Goal: Information Seeking & Learning: Learn about a topic

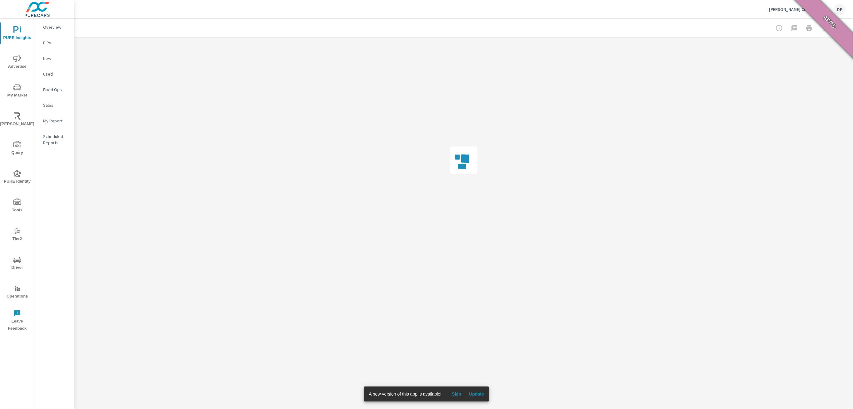
click at [472, 396] on span "Update" at bounding box center [476, 395] width 15 height 6
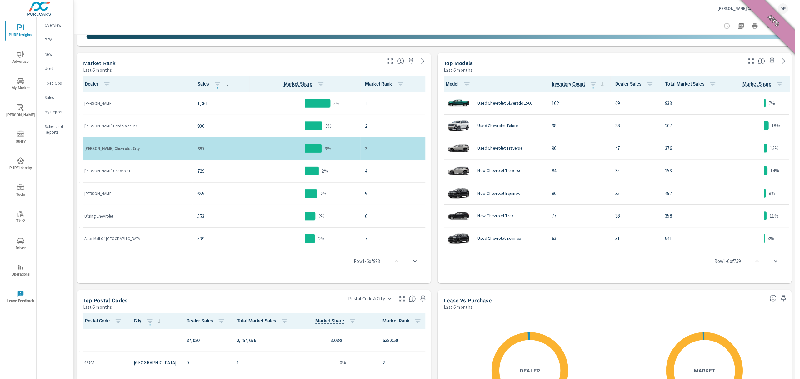
scroll to position [292, 0]
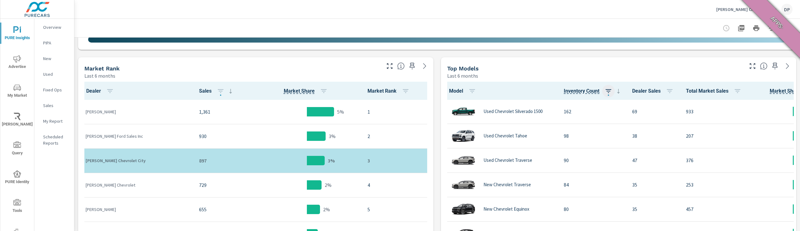
click at [604, 94] on button "button" at bounding box center [608, 91] width 12 height 12
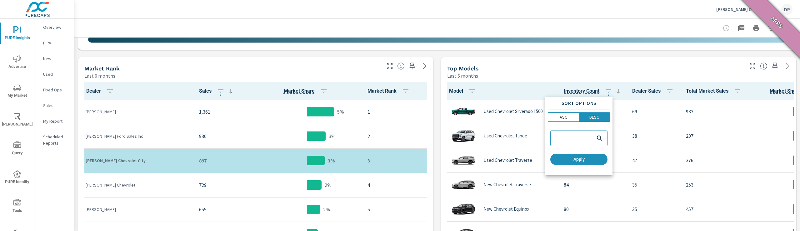
click at [601, 89] on div at bounding box center [400, 115] width 800 height 231
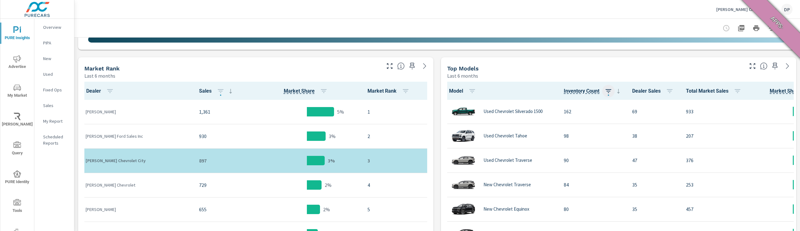
click at [607, 92] on icon "button" at bounding box center [608, 90] width 7 height 7
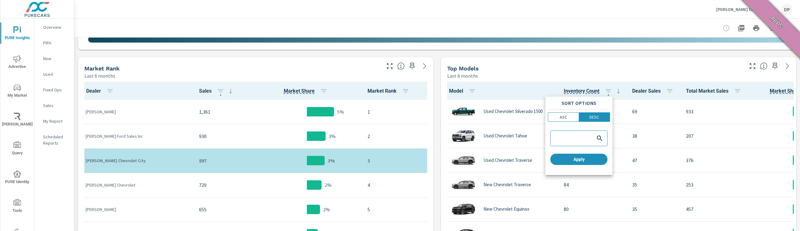
click at [615, 93] on div at bounding box center [400, 115] width 800 height 231
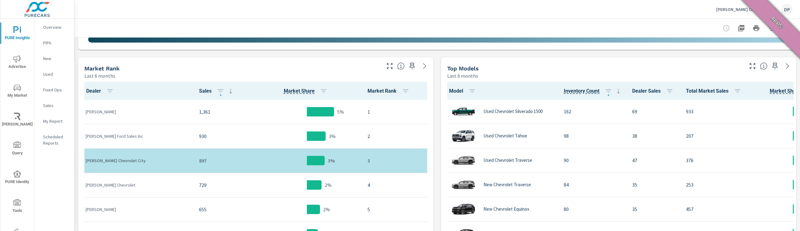
click at [615, 93] on icon at bounding box center [618, 90] width 7 height 7
click at [730, 8] on div "[PERSON_NAME] Chevrolet City DP" at bounding box center [437, 9] width 711 height 18
click at [767, 24] on icon "button" at bounding box center [770, 27] width 7 height 7
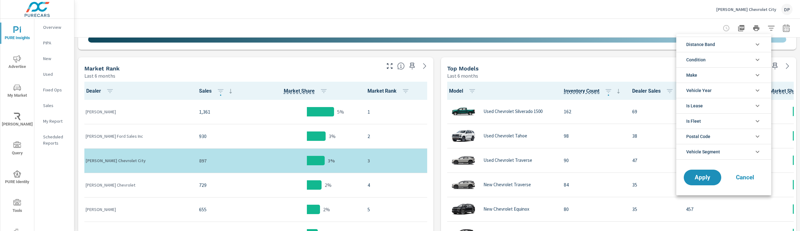
click at [726, 46] on li "Distance Band" at bounding box center [723, 44] width 95 height 15
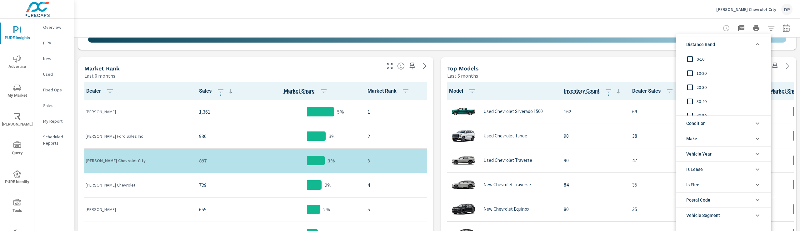
click at [699, 58] on span "0-10" at bounding box center [730, 58] width 68 height 7
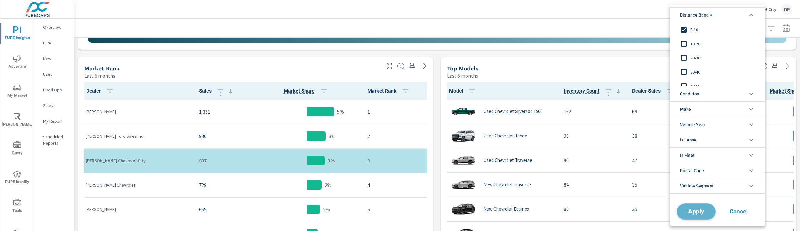
click at [702, 214] on span "Apply" at bounding box center [696, 211] width 26 height 6
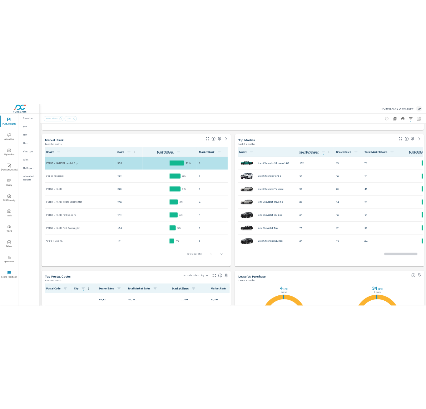
scroll to position [0, 0]
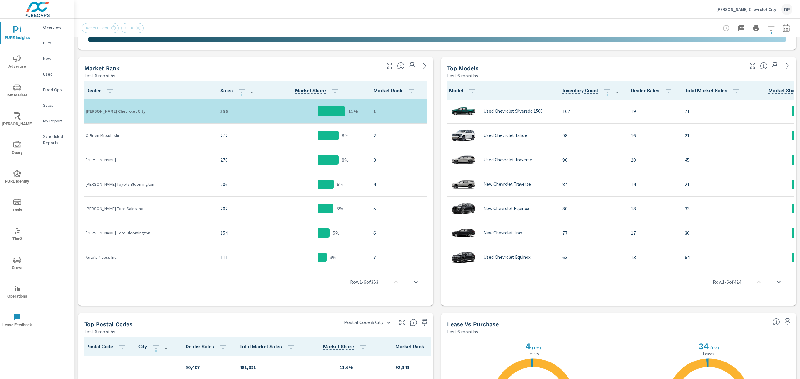
click at [767, 28] on icon "button" at bounding box center [770, 27] width 7 height 7
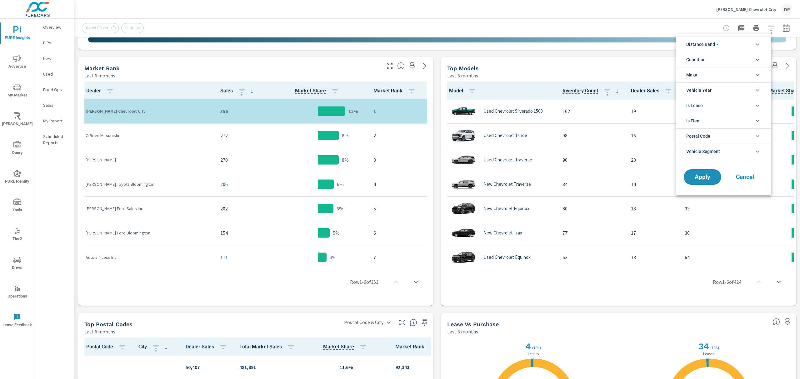
click at [720, 43] on li "Distance Band" at bounding box center [723, 44] width 95 height 15
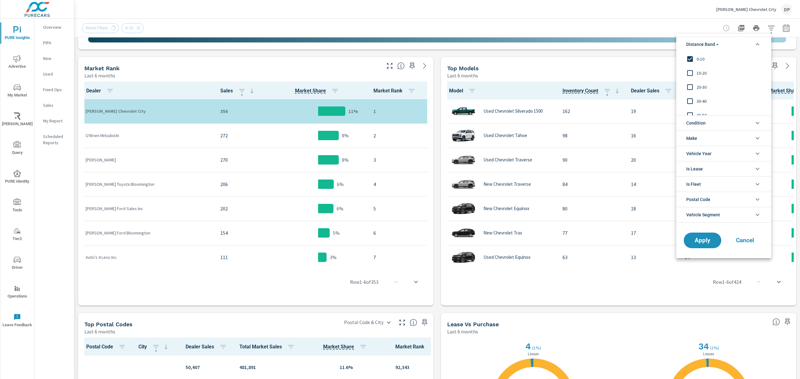
click at [696, 59] on span "0-10" at bounding box center [730, 58] width 68 height 7
click at [702, 237] on button "Apply" at bounding box center [702, 240] width 39 height 16
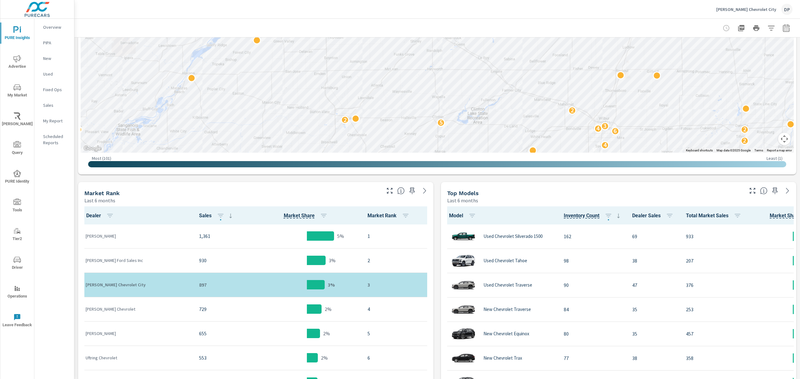
scroll to position [250, 0]
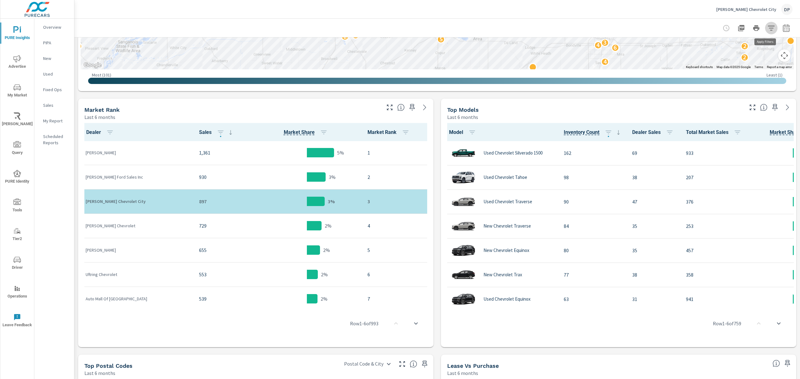
click at [767, 25] on icon "button" at bounding box center [770, 27] width 7 height 7
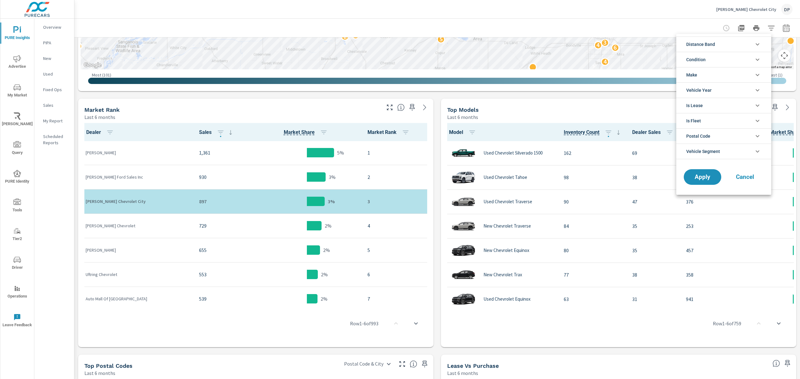
click at [707, 44] on span "Distance Band" at bounding box center [700, 44] width 29 height 15
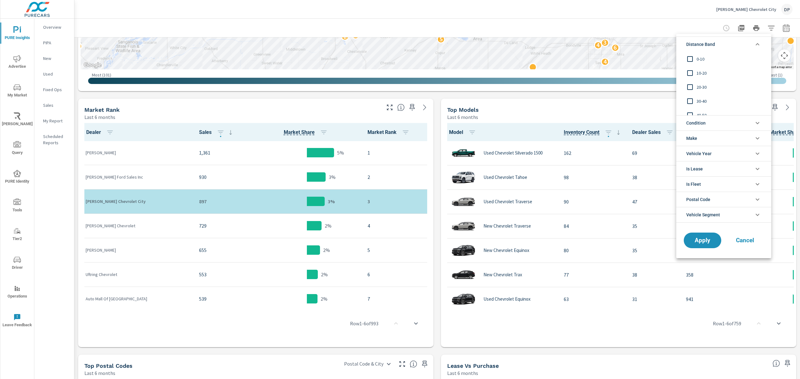
click at [691, 59] on input "filter options" at bounding box center [689, 58] width 13 height 13
click at [707, 247] on button "Apply" at bounding box center [702, 240] width 39 height 16
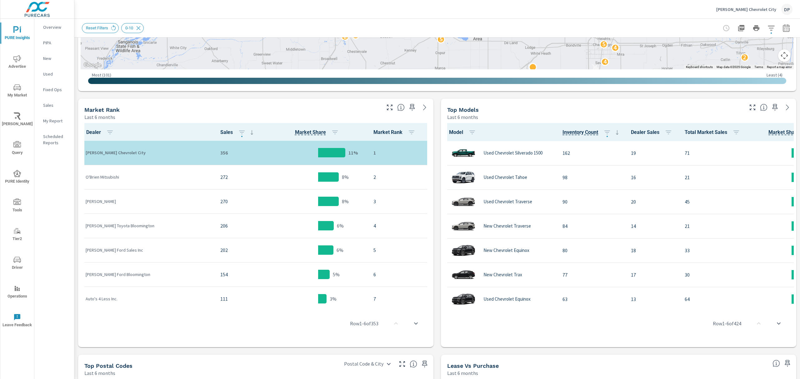
click at [765, 31] on button "button" at bounding box center [771, 28] width 12 height 12
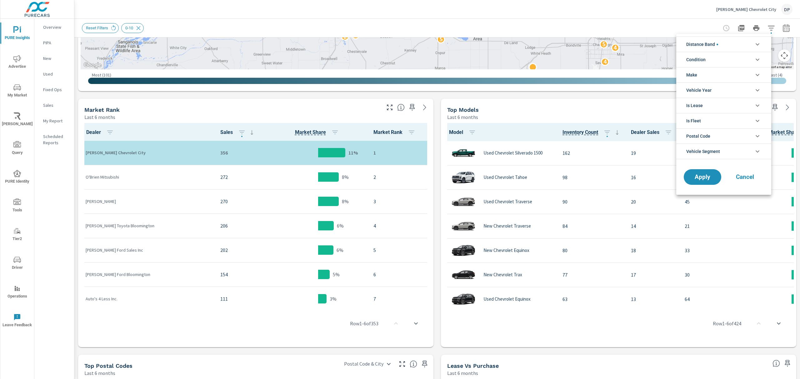
click at [716, 47] on span "Distance Band" at bounding box center [702, 44] width 32 height 15
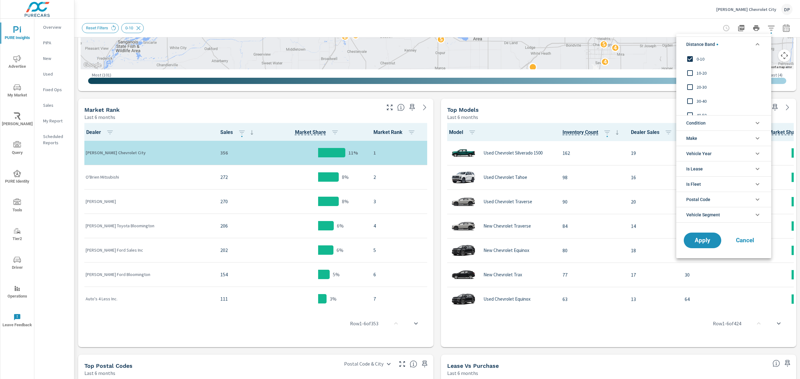
click at [689, 57] on input "filter options" at bounding box center [689, 58] width 13 height 13
click at [688, 58] on input "filter options" at bounding box center [689, 58] width 13 height 13
click at [711, 238] on button "Apply" at bounding box center [702, 240] width 39 height 16
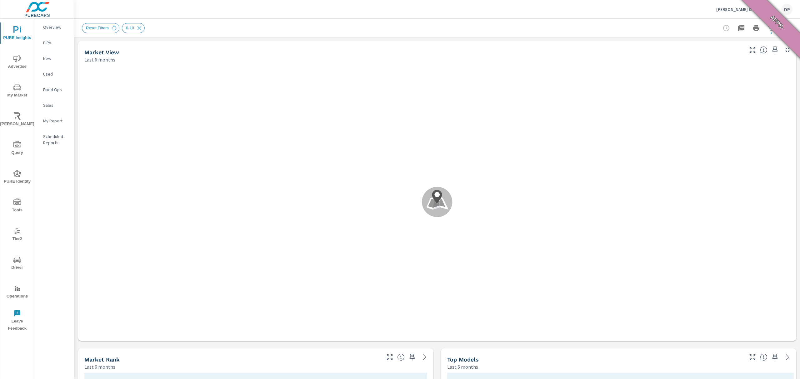
scroll to position [0, 0]
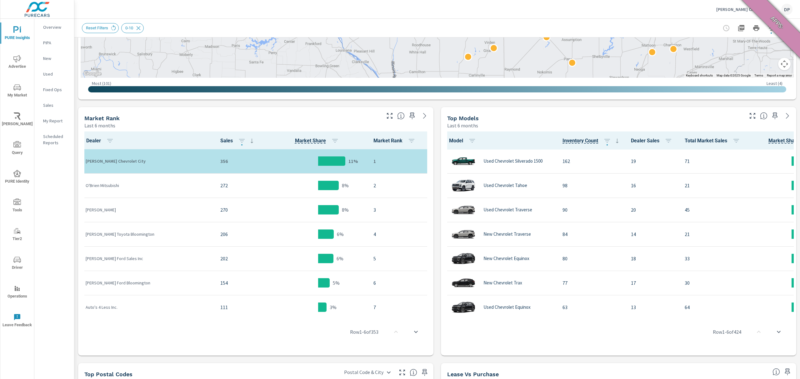
scroll to position [250, 0]
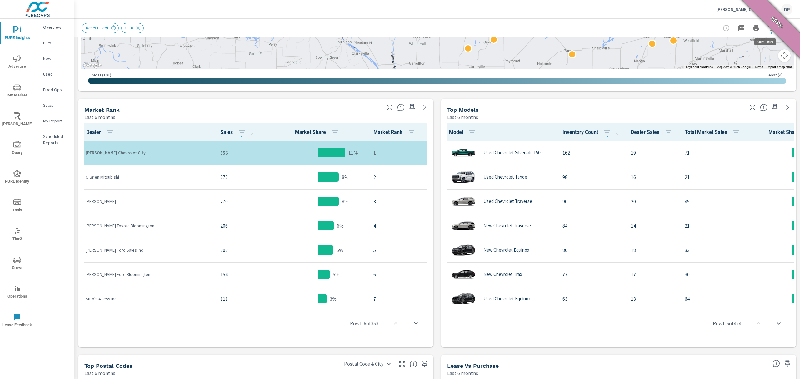
click at [769, 32] on button "button" at bounding box center [771, 28] width 12 height 12
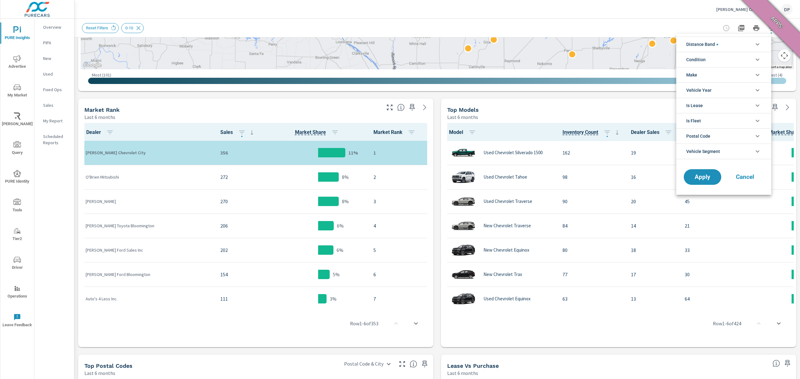
click at [695, 43] on span "Distance Band" at bounding box center [702, 44] width 32 height 15
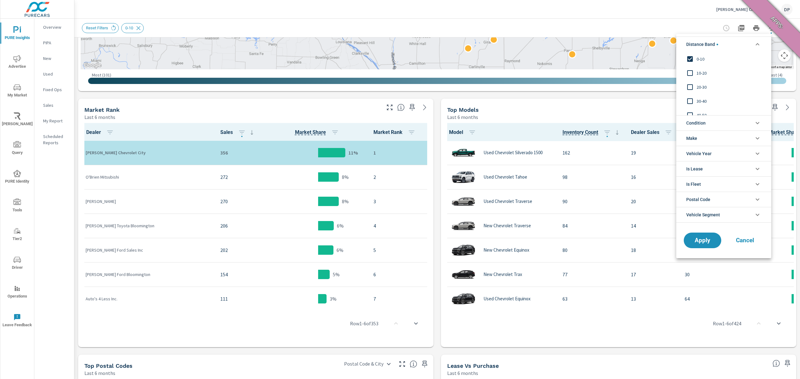
click at [695, 43] on span "Distance Band" at bounding box center [702, 44] width 32 height 15
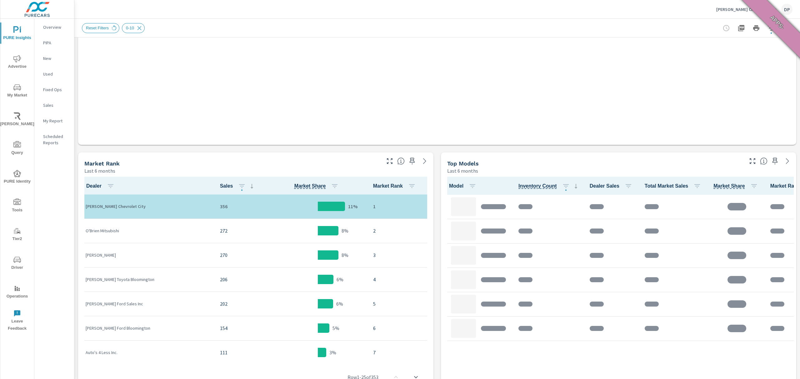
scroll to position [208, 0]
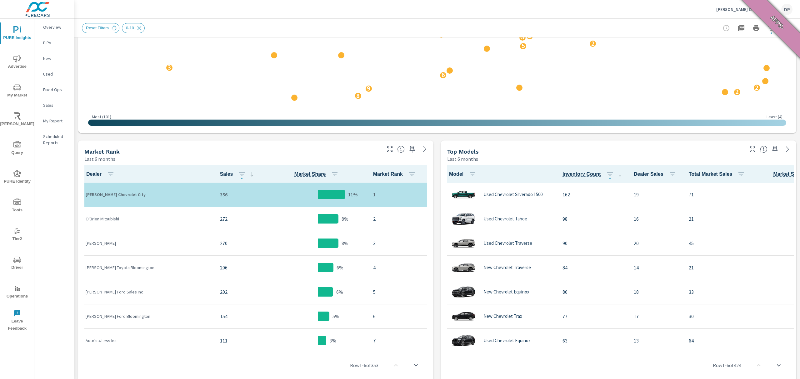
scroll to position [0, 0]
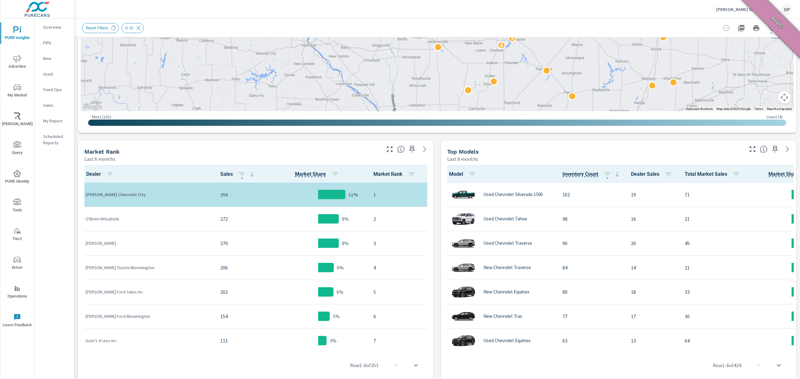
click at [220, 249] on div "270" at bounding box center [241, 243] width 42 height 19
click at [132, 242] on p "[PERSON_NAME]" at bounding box center [148, 243] width 125 height 6
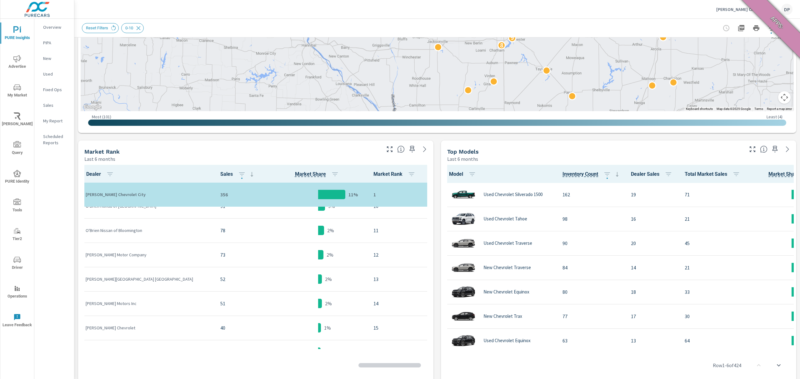
click at [169, 232] on p "O'Brien Nissan of Bloomington" at bounding box center [148, 230] width 125 height 6
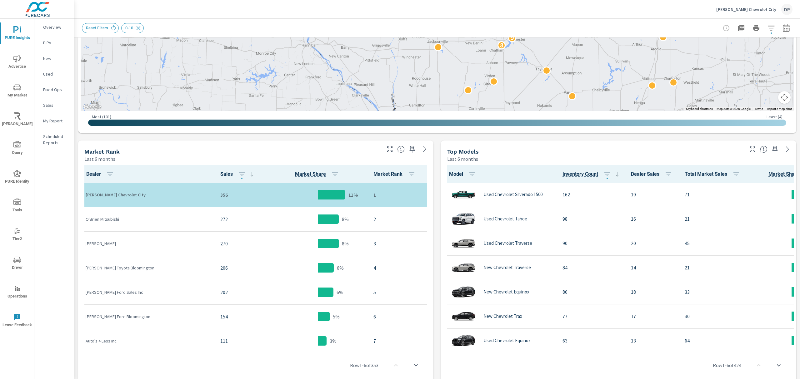
click at [767, 34] on div at bounding box center [756, 28] width 72 height 12
click at [766, 32] on button "button" at bounding box center [771, 28] width 12 height 12
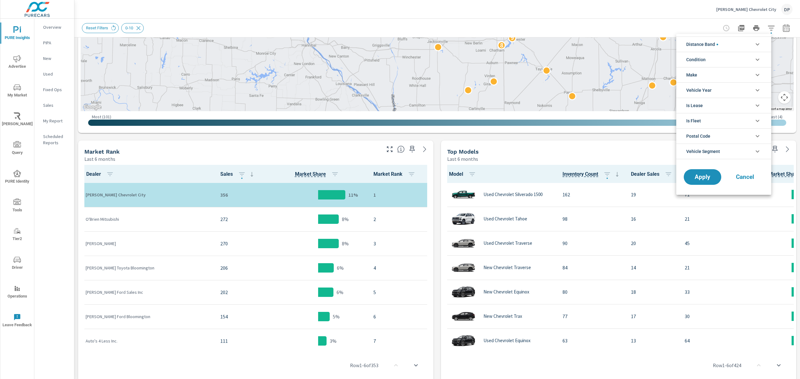
click at [698, 63] on span "Condition" at bounding box center [695, 59] width 19 height 15
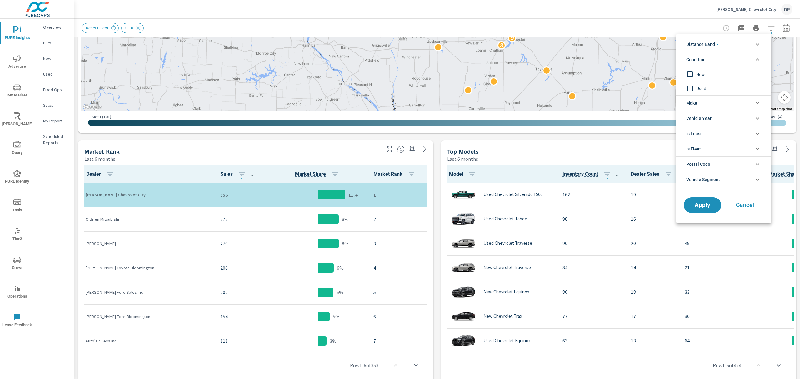
click at [693, 77] on input "filter options" at bounding box center [689, 74] width 13 height 13
click at [698, 208] on span "Apply" at bounding box center [703, 205] width 26 height 6
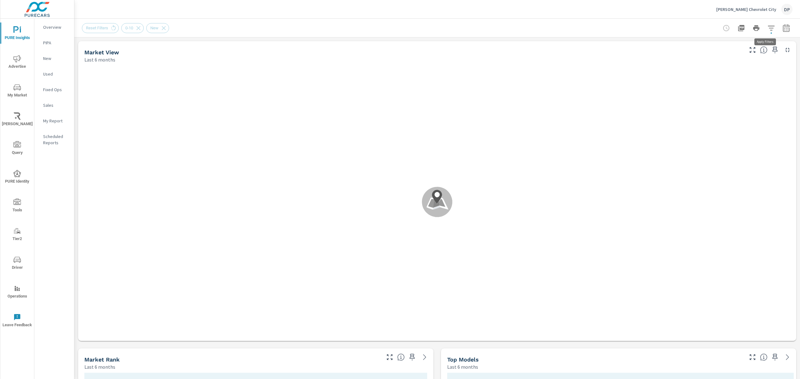
click at [765, 28] on button "button" at bounding box center [771, 28] width 12 height 12
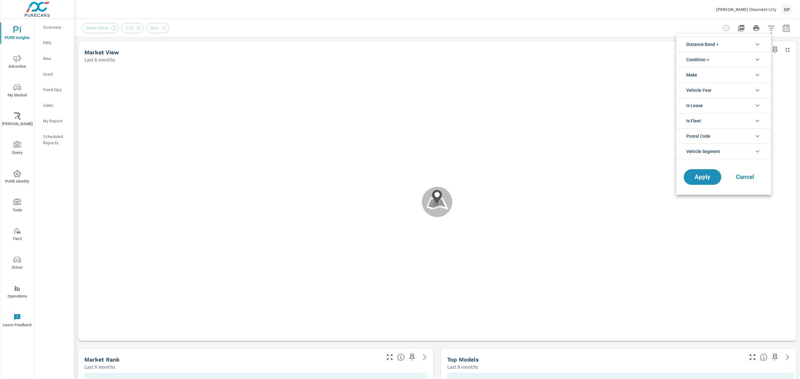
click at [707, 49] on span "Distance Band" at bounding box center [702, 44] width 32 height 15
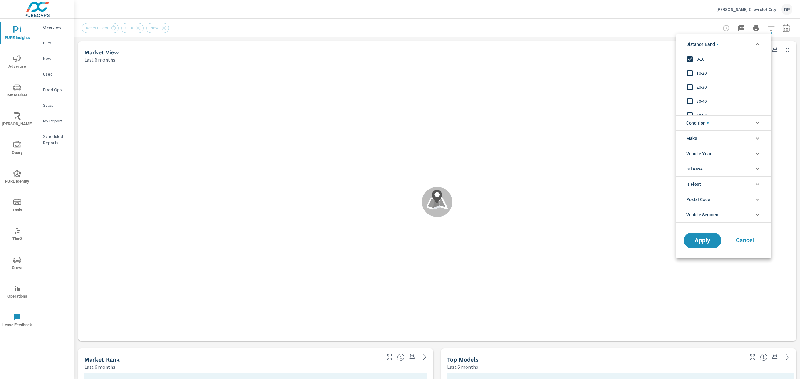
click at [705, 75] on span "10-20" at bounding box center [730, 72] width 68 height 7
click at [705, 87] on span "20-30" at bounding box center [730, 86] width 68 height 7
click at [698, 242] on span "Apply" at bounding box center [703, 240] width 26 height 6
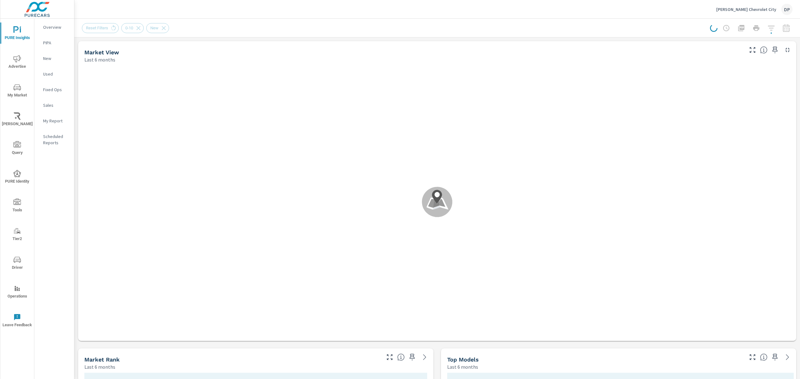
scroll to position [0, 0]
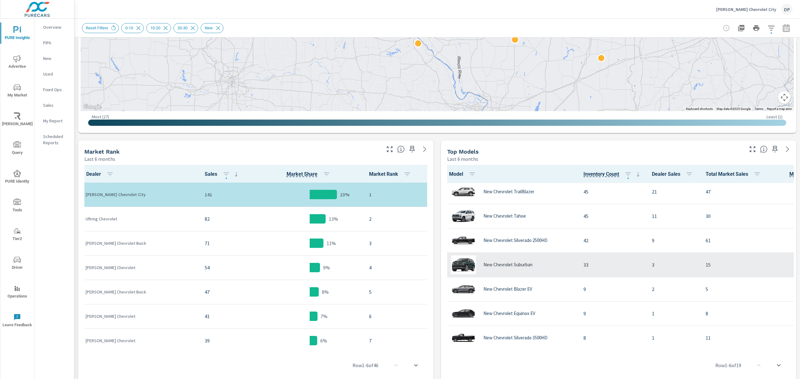
scroll to position [125, 0]
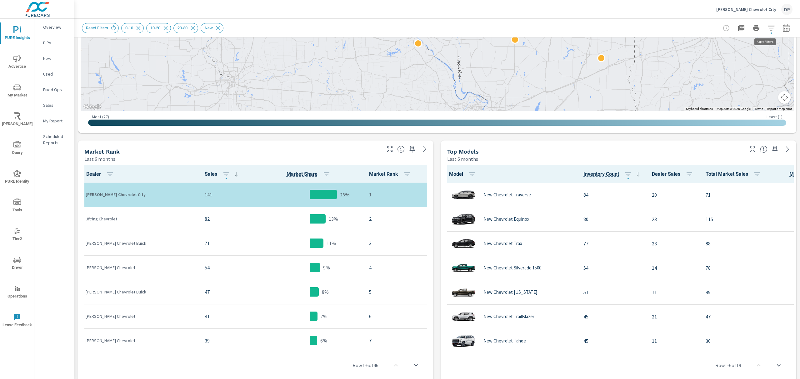
click at [765, 32] on button "button" at bounding box center [771, 28] width 12 height 12
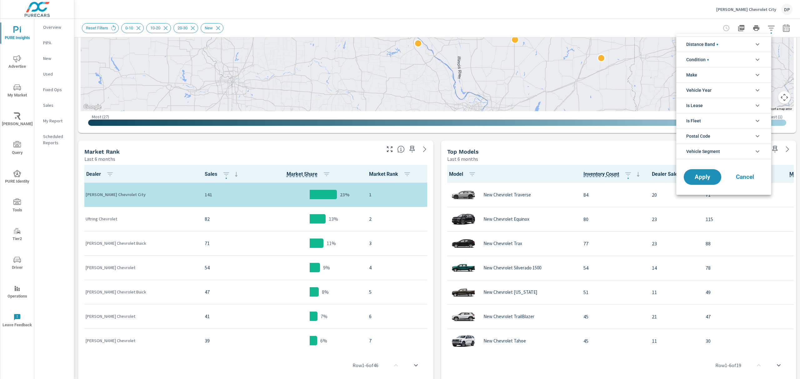
click at [707, 43] on span "Distance Band" at bounding box center [702, 44] width 32 height 15
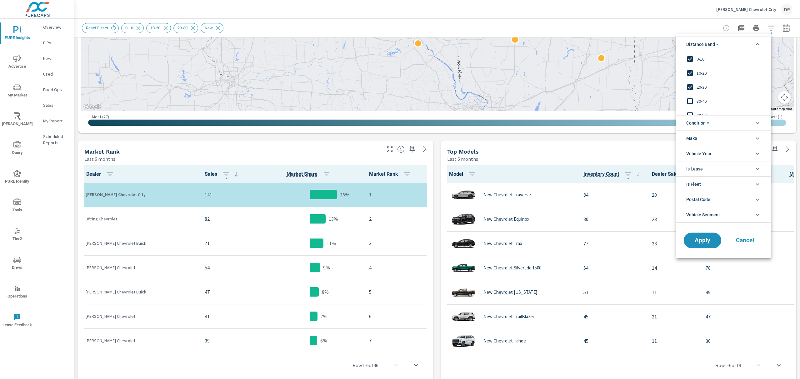
click at [612, 150] on div at bounding box center [400, 189] width 800 height 379
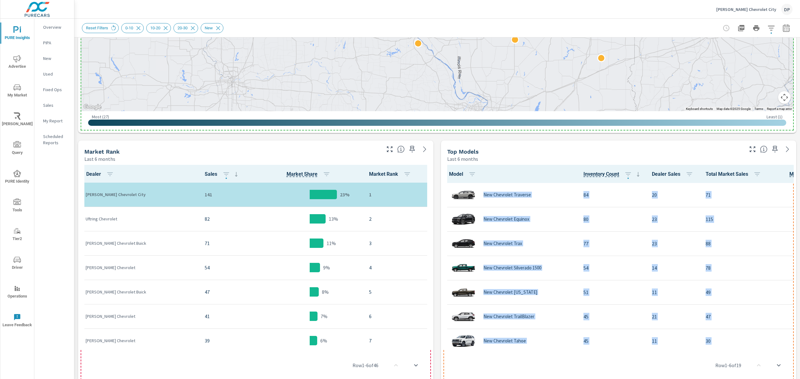
click at [573, 157] on div "Last 6 months" at bounding box center [594, 158] width 295 height 7
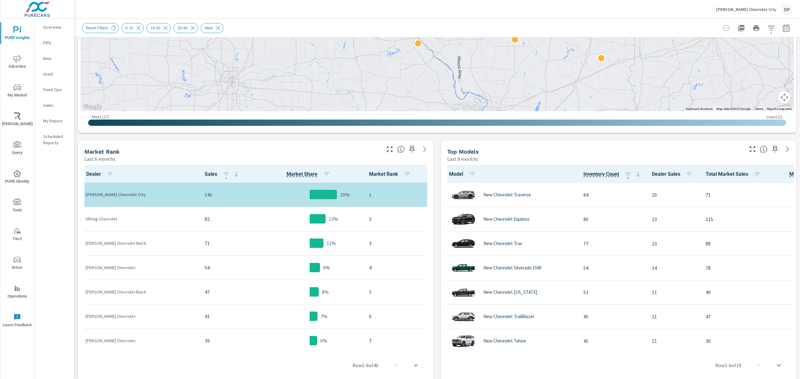
click at [573, 157] on div "Last 6 months" at bounding box center [594, 158] width 295 height 7
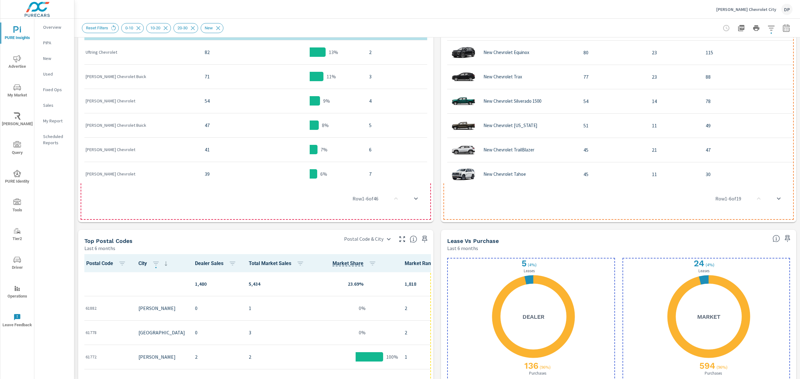
click at [489, 210] on div "Row 1 - 6 of 19" at bounding box center [618, 198] width 350 height 37
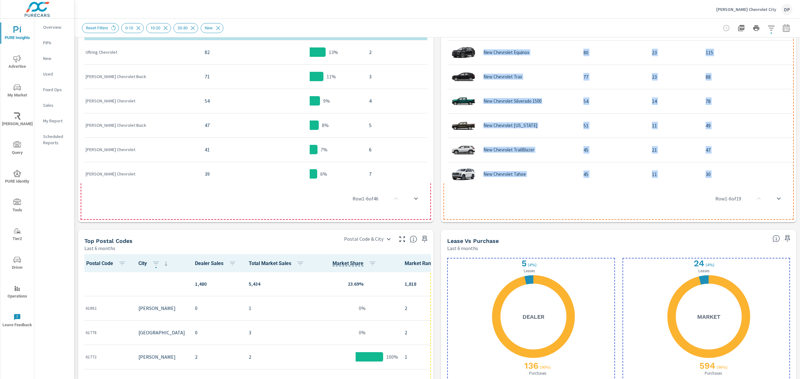
click at [484, 220] on div "Model Inventory Count Dealer Sales Total Market Sales Market Share Market Rank …" at bounding box center [618, 109] width 355 height 227
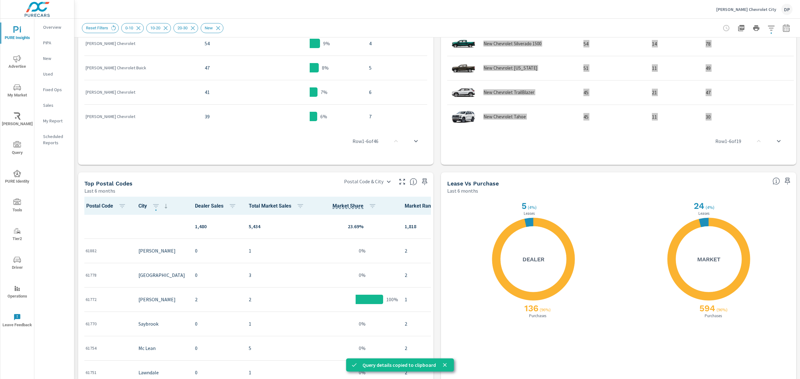
scroll to position [478, 0]
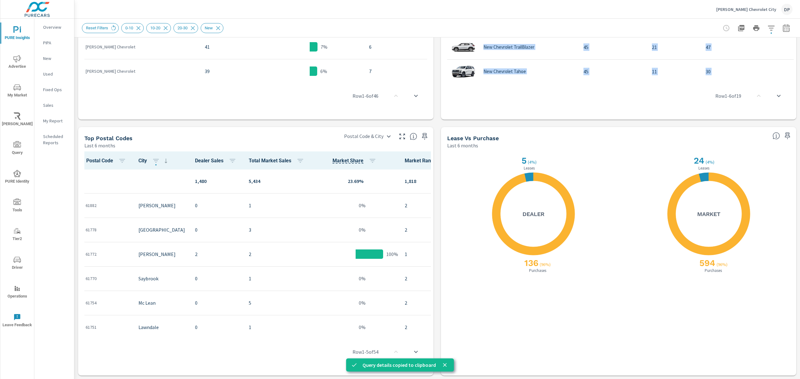
click at [548, 179] on icon at bounding box center [533, 214] width 82 height 82
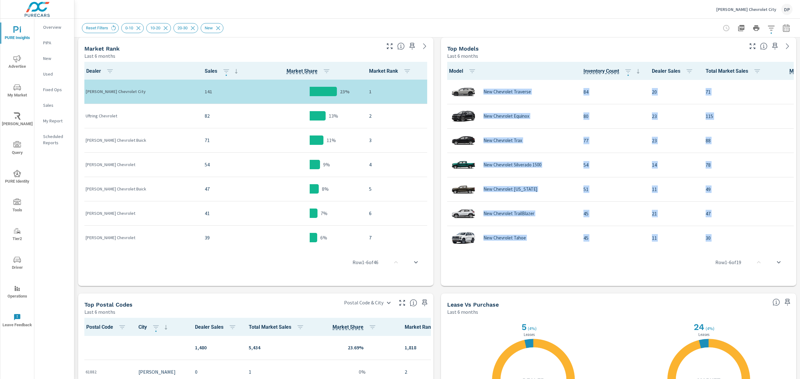
click at [586, 74] on span "Inventory Count" at bounding box center [601, 70] width 36 height 7
click at [640, 62] on th "Inventory Count" at bounding box center [612, 71] width 68 height 18
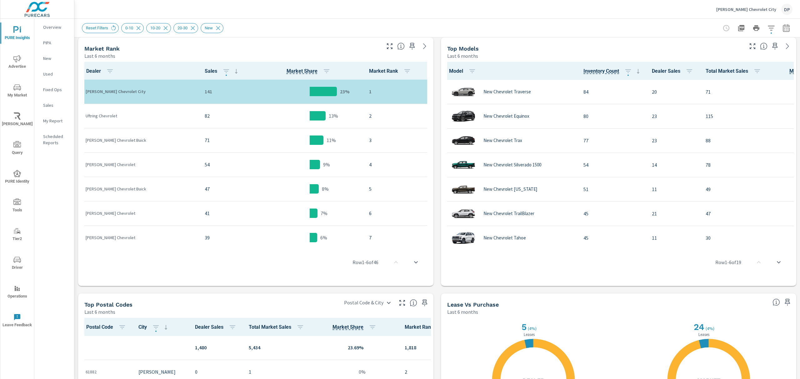
click at [637, 72] on icon at bounding box center [637, 70] width 7 height 7
click at [589, 71] on span "Inventory Count" at bounding box center [601, 70] width 36 height 7
click at [661, 71] on span "Dealer Sales" at bounding box center [674, 70] width 44 height 7
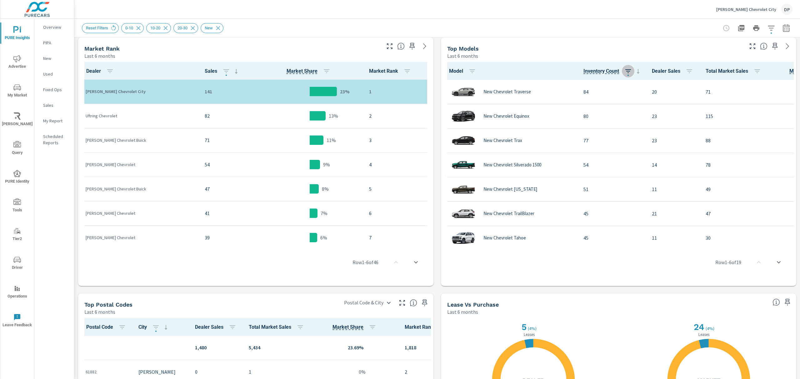
click at [628, 70] on icon "button" at bounding box center [627, 70] width 7 height 7
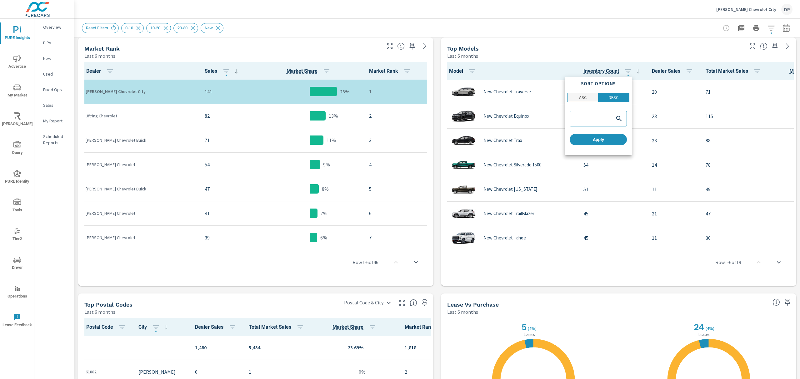
click at [575, 96] on span "ASC" at bounding box center [582, 97] width 27 height 6
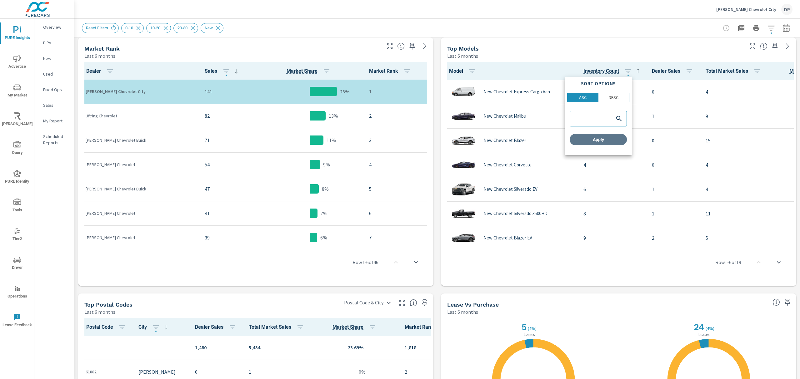
click at [591, 135] on button "Apply" at bounding box center [598, 139] width 57 height 11
click at [94, 72] on span "Dealer" at bounding box center [101, 70] width 30 height 7
click at [287, 71] on span "Market Share" at bounding box center [302, 70] width 31 height 7
click at [316, 74] on span "Market Share" at bounding box center [310, 70] width 46 height 7
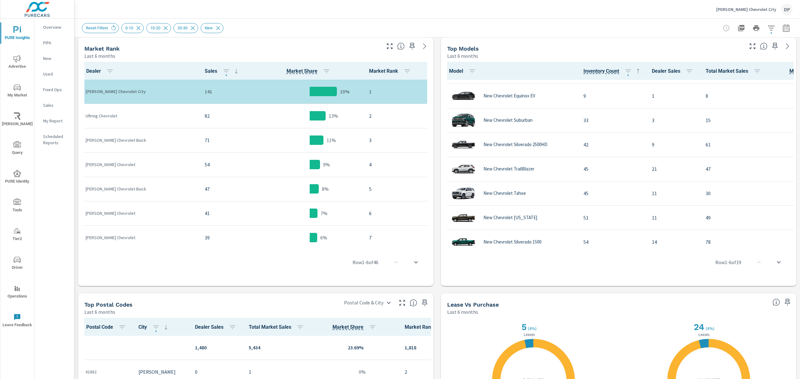
scroll to position [304, 0]
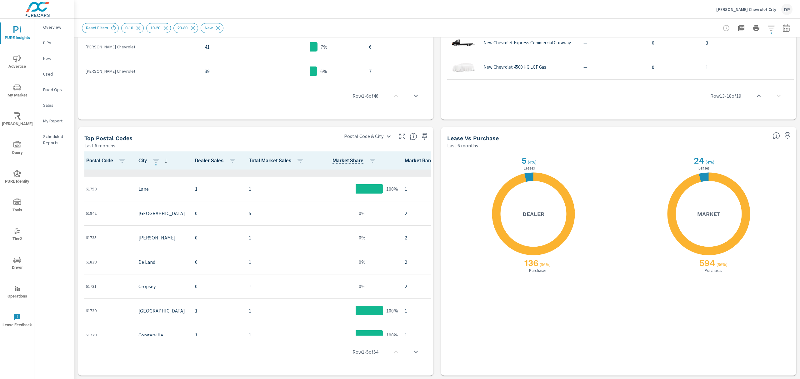
scroll to position [167, 0]
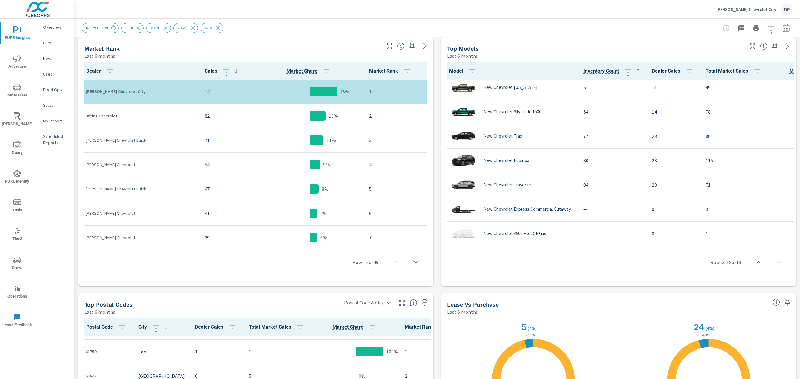
scroll to position [103, 0]
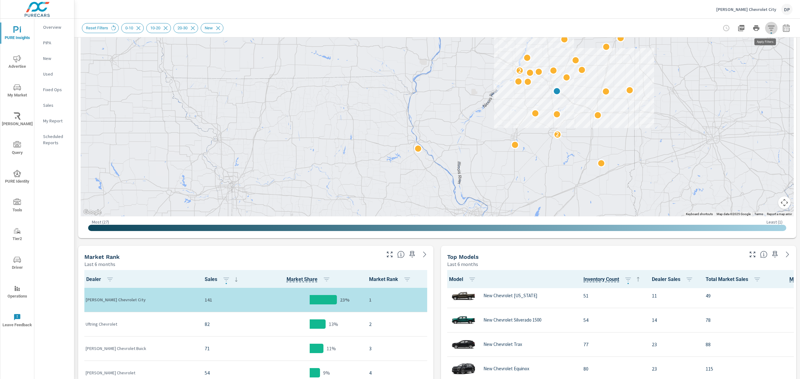
click at [768, 30] on icon "button" at bounding box center [771, 28] width 7 height 5
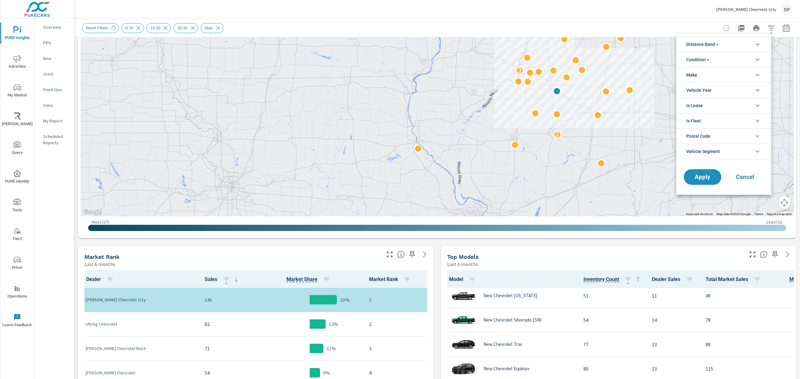
click at [715, 108] on li "Is Lease" at bounding box center [723, 105] width 95 height 15
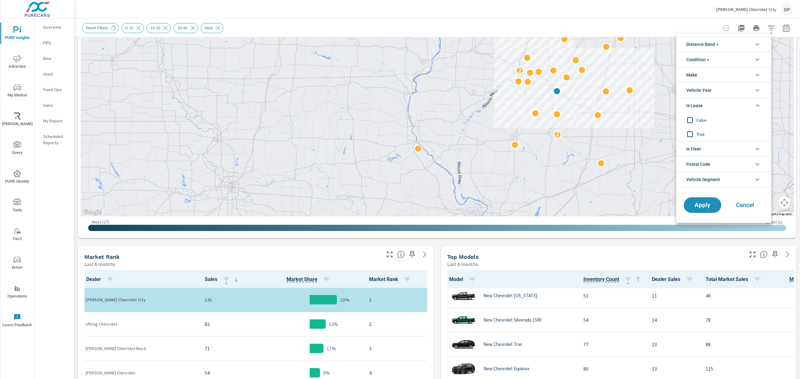
click at [695, 123] on input "filter options" at bounding box center [689, 120] width 13 height 13
click at [705, 213] on button "Apply" at bounding box center [702, 205] width 39 height 16
